Goal: Information Seeking & Learning: Learn about a topic

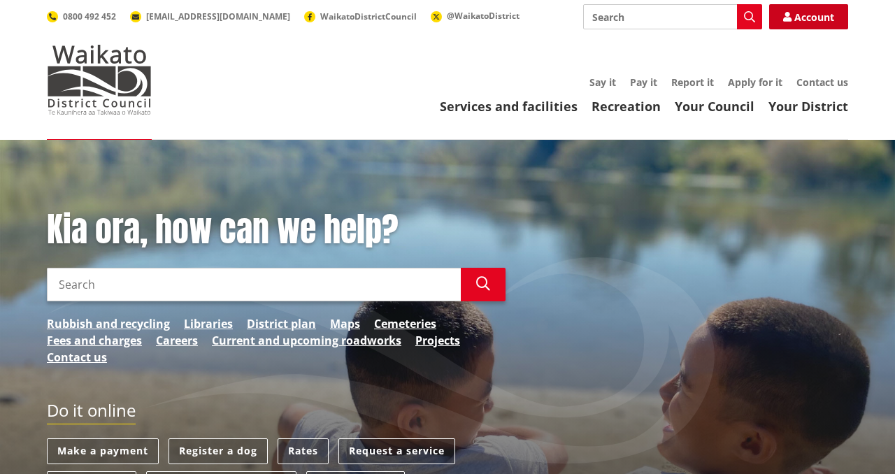
click at [795, 9] on link "Account" at bounding box center [808, 16] width 79 height 25
click at [124, 323] on link "Rubbish and recycling" at bounding box center [108, 323] width 123 height 17
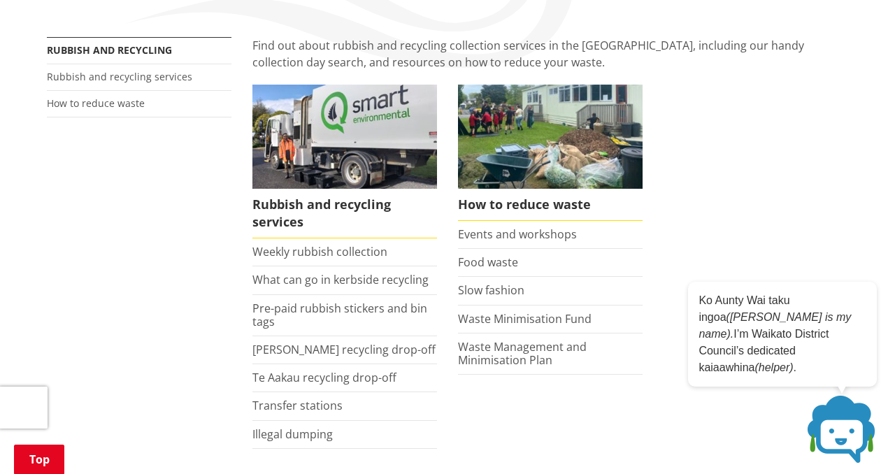
scroll to position [250, 0]
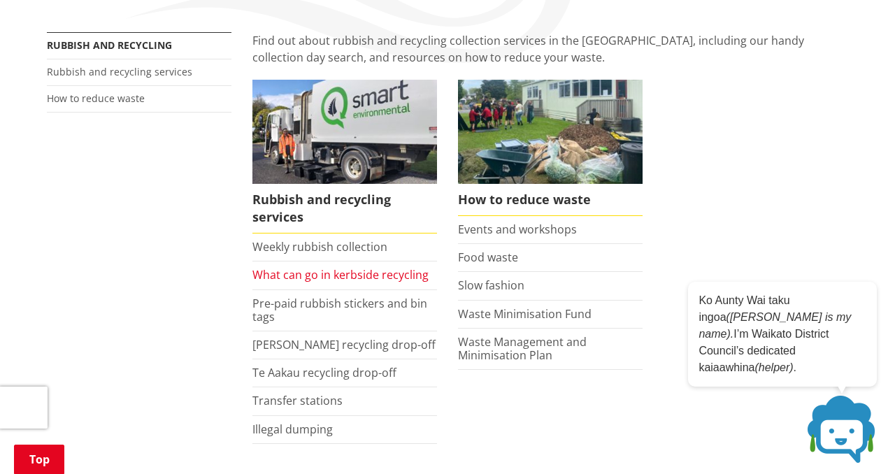
click at [306, 281] on link "What can go in kerbside recycling" at bounding box center [341, 274] width 176 height 15
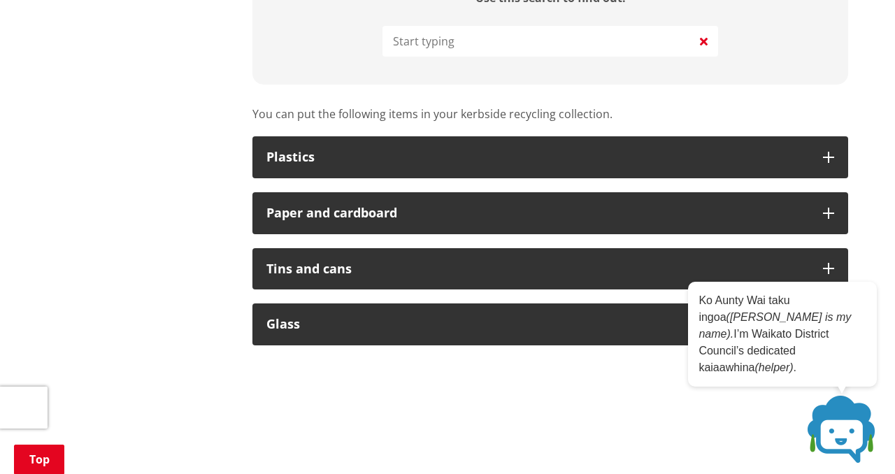
scroll to position [807, 0]
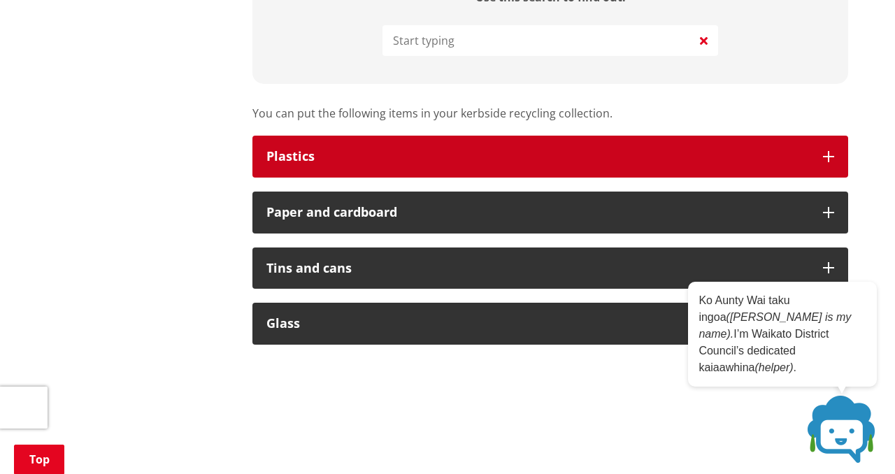
click at [841, 155] on button "Plastics" at bounding box center [551, 157] width 596 height 42
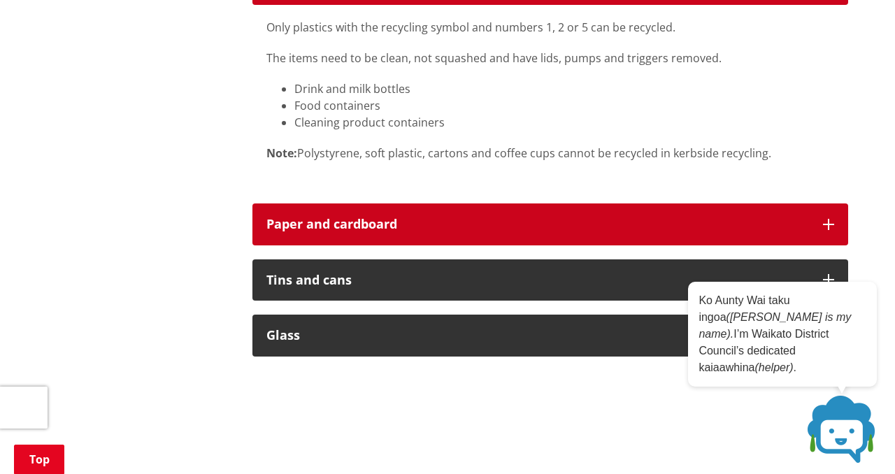
scroll to position [980, 0]
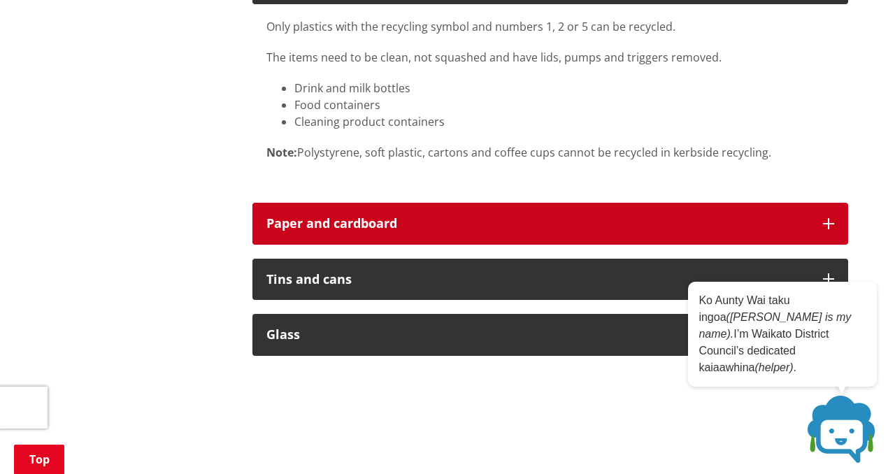
click at [600, 227] on div "Paper and cardboard" at bounding box center [538, 224] width 543 height 14
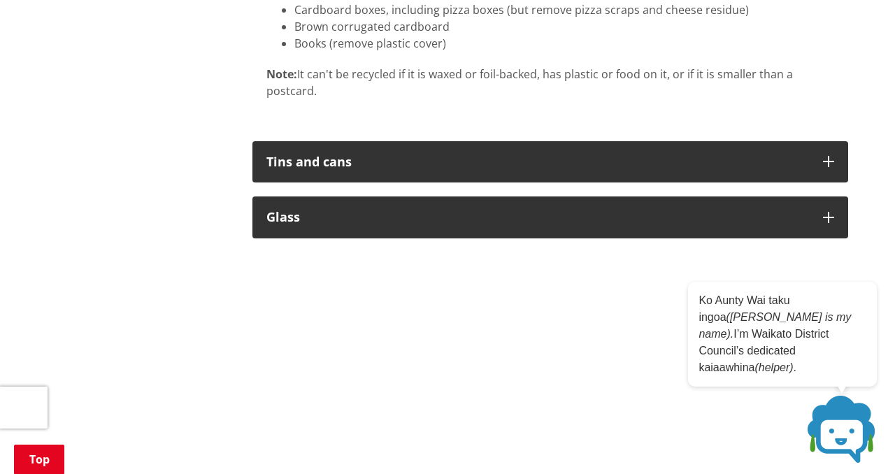
scroll to position [1440, 0]
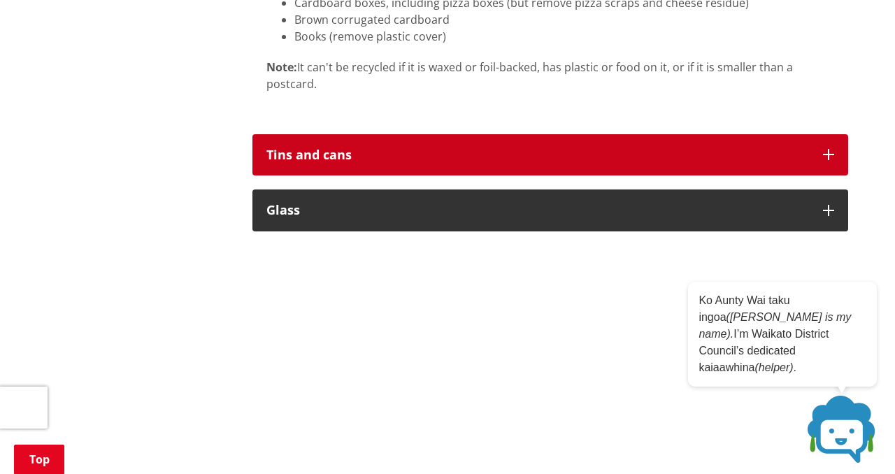
click at [566, 165] on button "Tins and cans" at bounding box center [551, 155] width 596 height 42
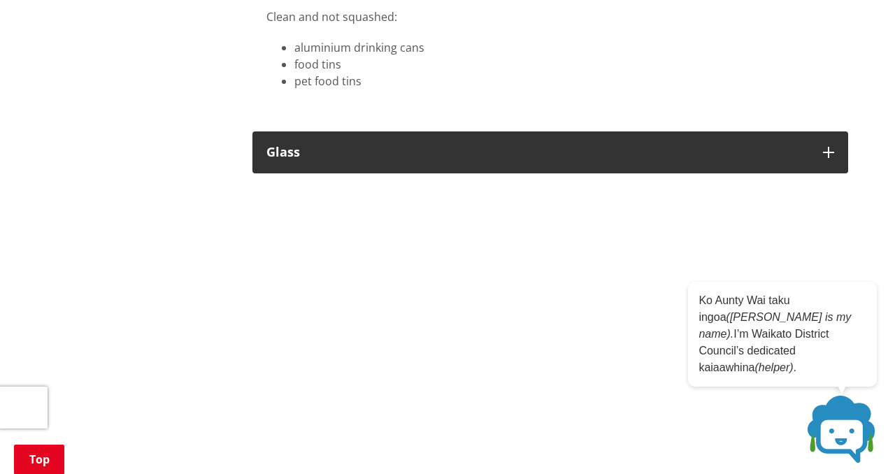
scroll to position [1623, 0]
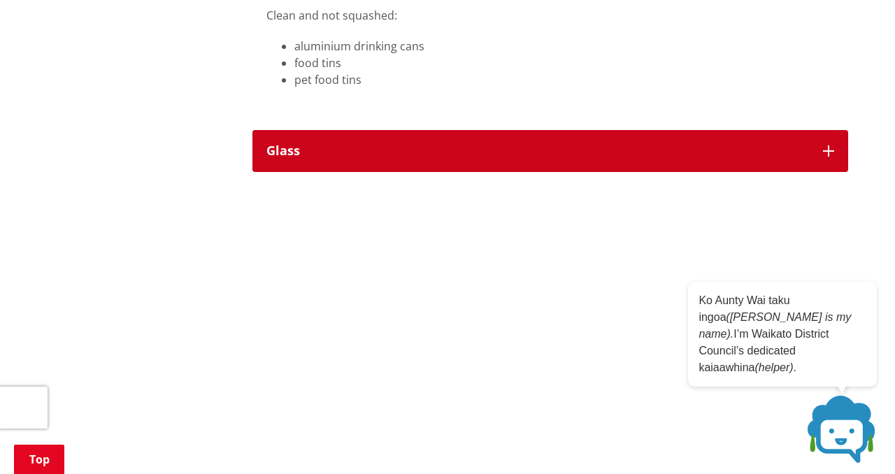
click at [566, 166] on button "Glass" at bounding box center [551, 151] width 596 height 42
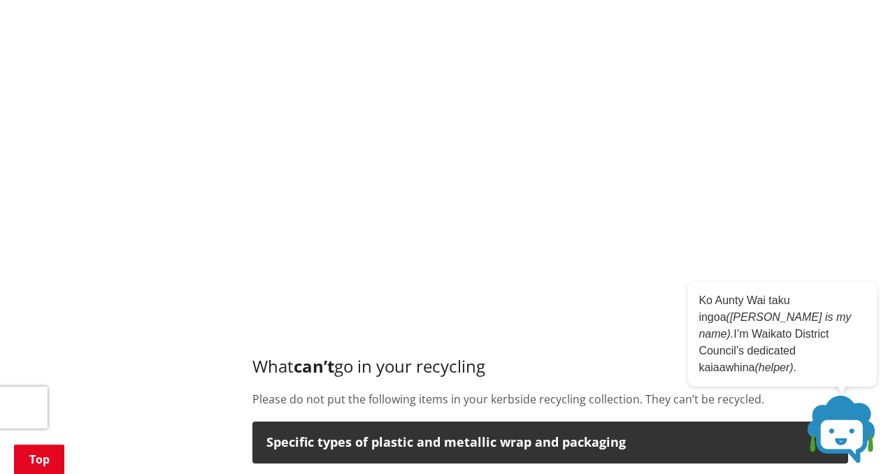
scroll to position [1877, 0]
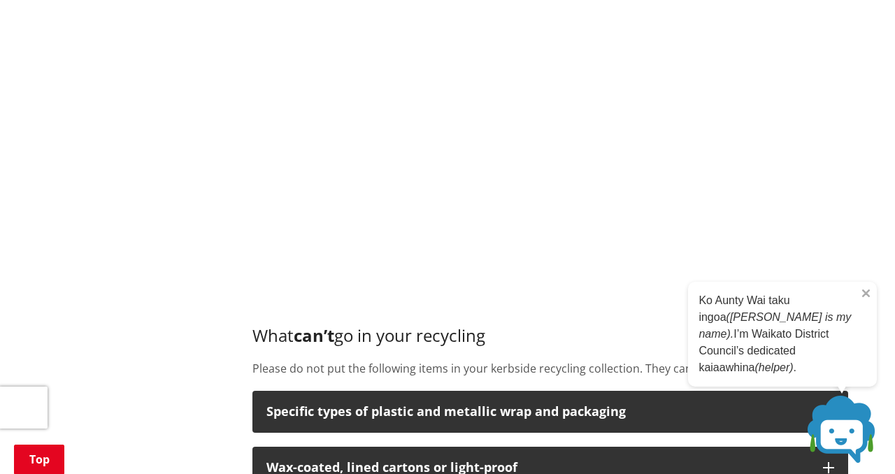
click at [868, 297] on icon at bounding box center [866, 293] width 7 height 7
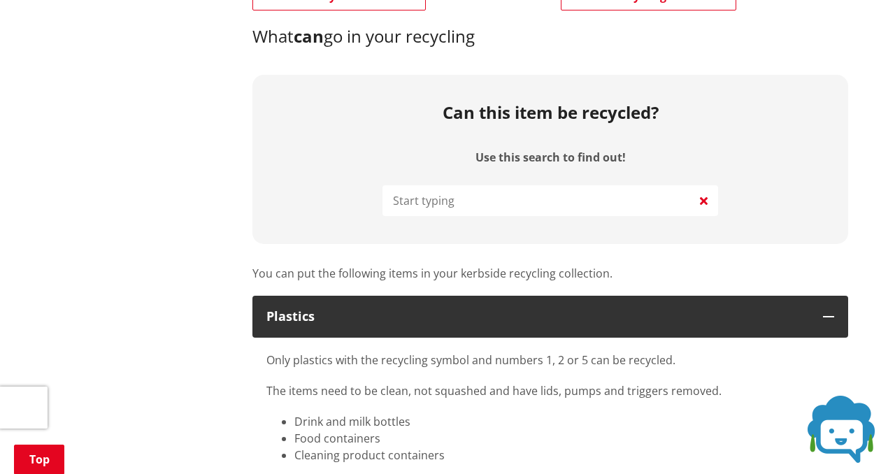
scroll to position [648, 0]
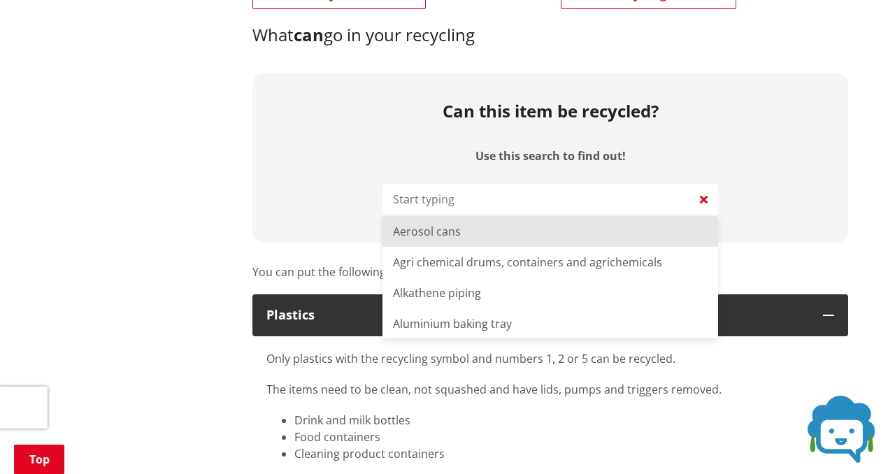
click at [507, 188] on input "Use this search to find out!" at bounding box center [551, 199] width 336 height 31
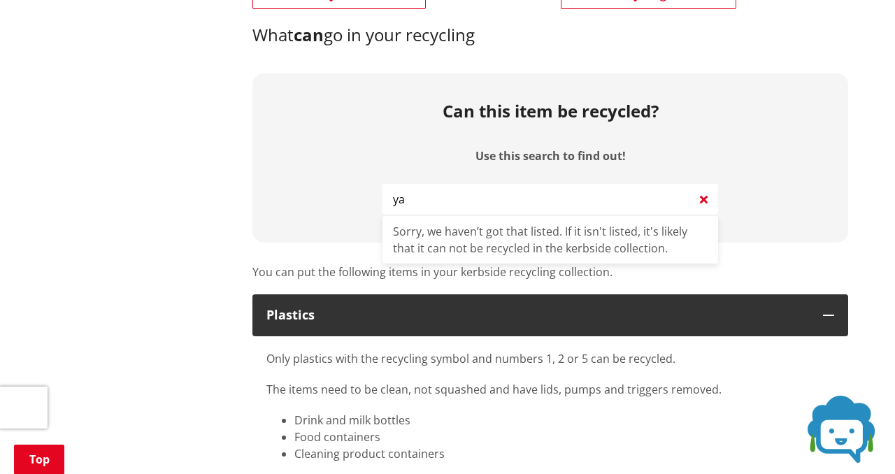
type input "y"
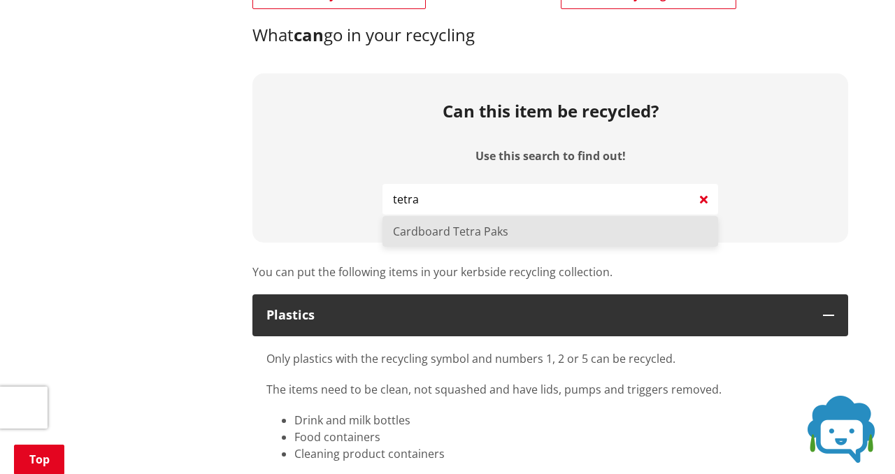
click at [500, 223] on li "Cardboard Tetra Paks" at bounding box center [551, 231] width 336 height 31
type input "Cardboard Tetra Paks"
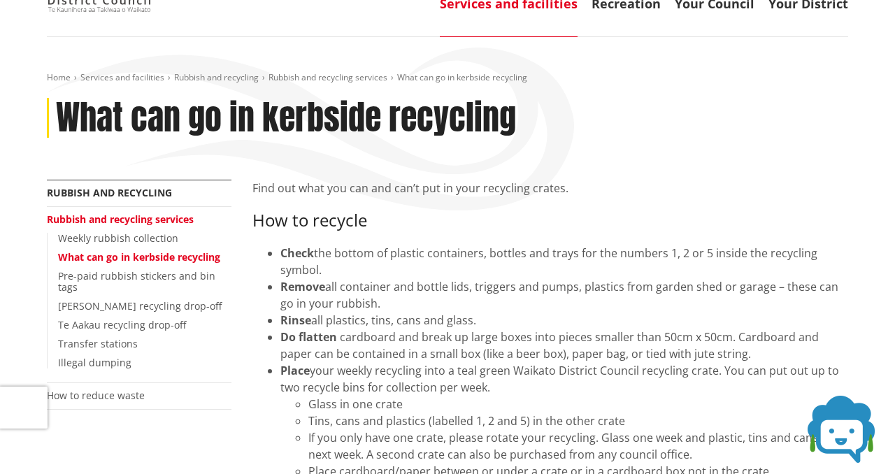
scroll to position [107, 0]
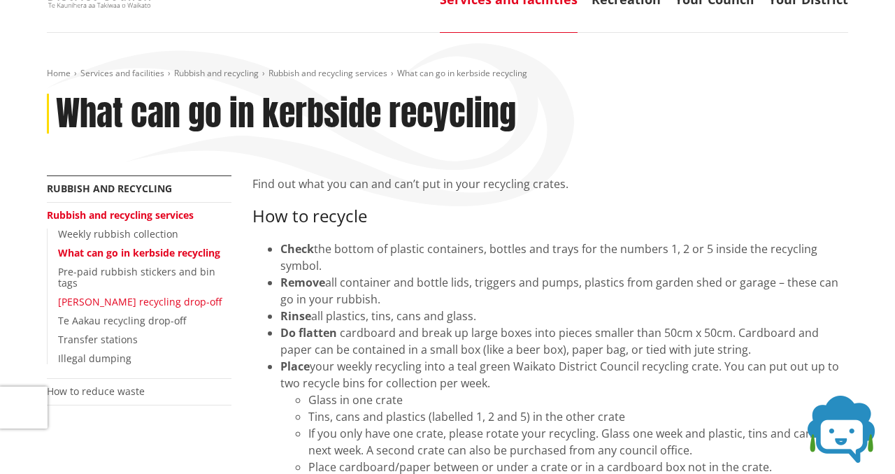
click at [123, 295] on link "Glen Murray recycling drop-off" at bounding box center [140, 301] width 164 height 13
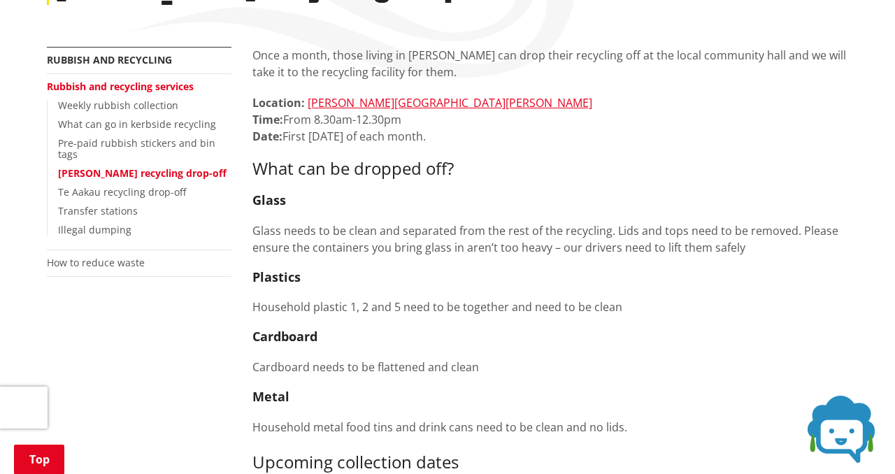
scroll to position [277, 0]
